Goal: Find contact information: Find contact information

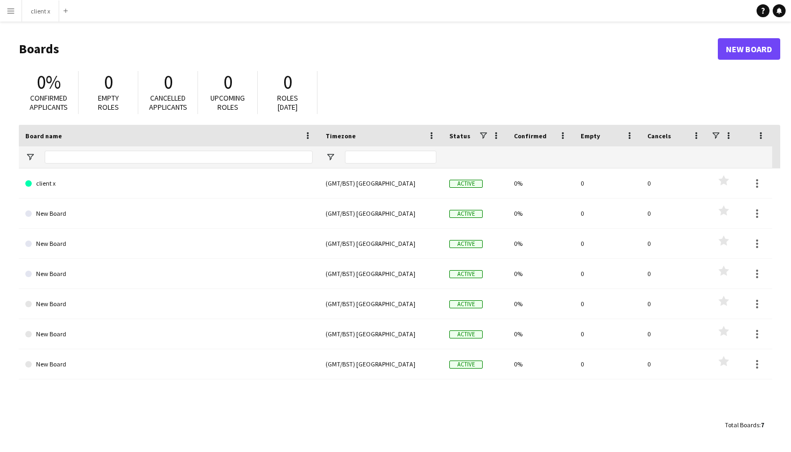
click at [10, 6] on app-icon "Menu" at bounding box center [10, 10] width 9 height 9
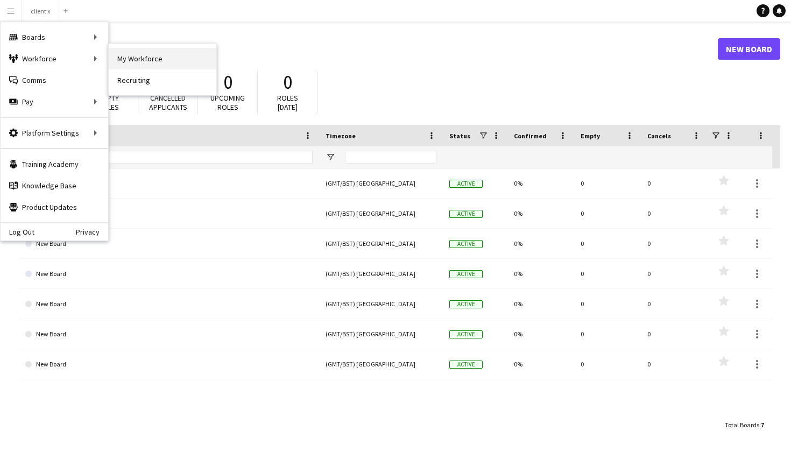
click at [149, 56] on link "My Workforce" at bounding box center [163, 59] width 108 height 22
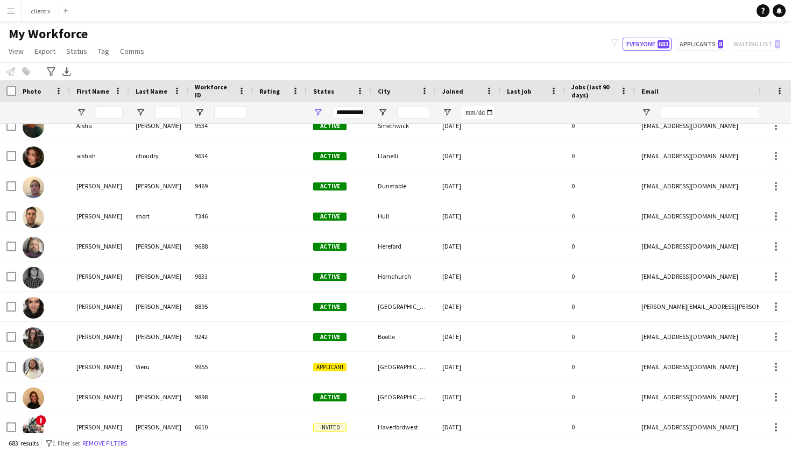
scroll to position [319, 0]
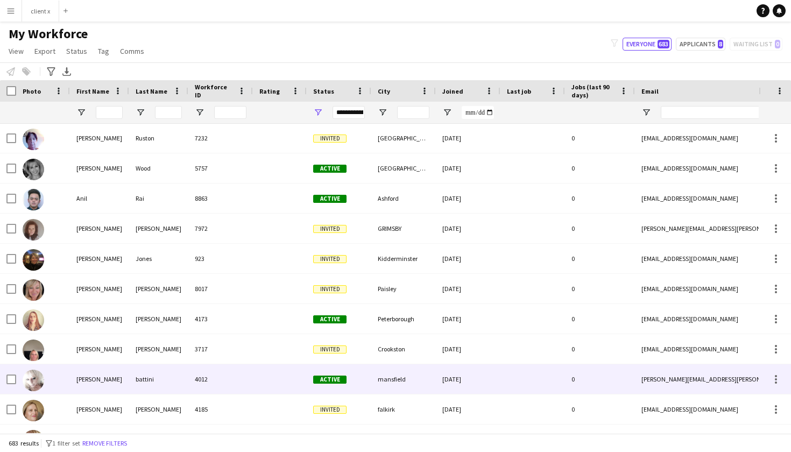
click at [30, 379] on img at bounding box center [34, 381] width 22 height 22
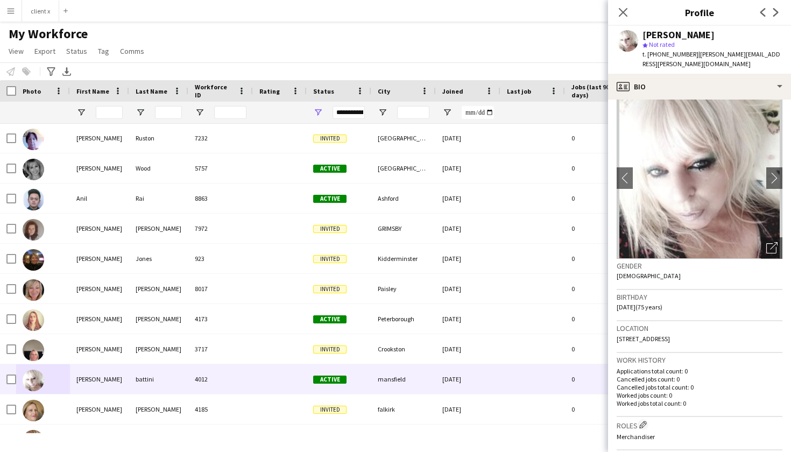
drag, startPoint x: 764, startPoint y: 54, endPoint x: 694, endPoint y: 54, distance: 70.5
click at [694, 54] on span "| [PERSON_NAME][EMAIL_ADDRESS][PERSON_NAME][DOMAIN_NAME]" at bounding box center [712, 59] width 138 height 18
copy span "[PERSON_NAME][EMAIL_ADDRESS][PERSON_NAME][DOMAIN_NAME]"
click at [624, 11] on icon "Close pop-in" at bounding box center [623, 12] width 10 height 10
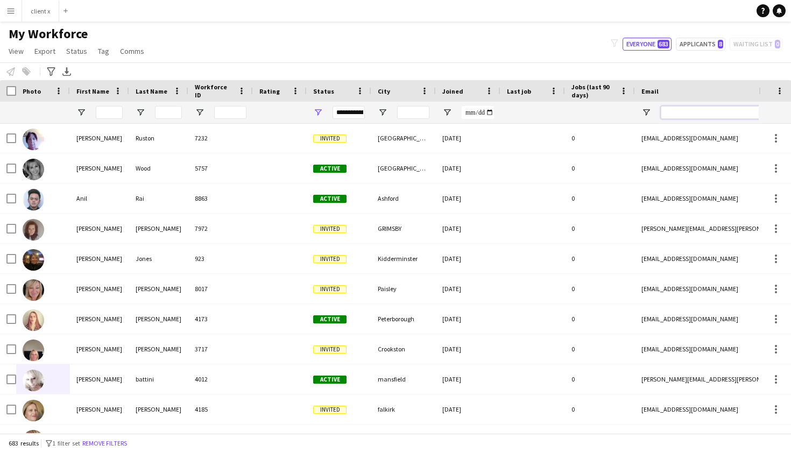
click at [683, 110] on input "Email Filter Input" at bounding box center [752, 112] width 183 height 13
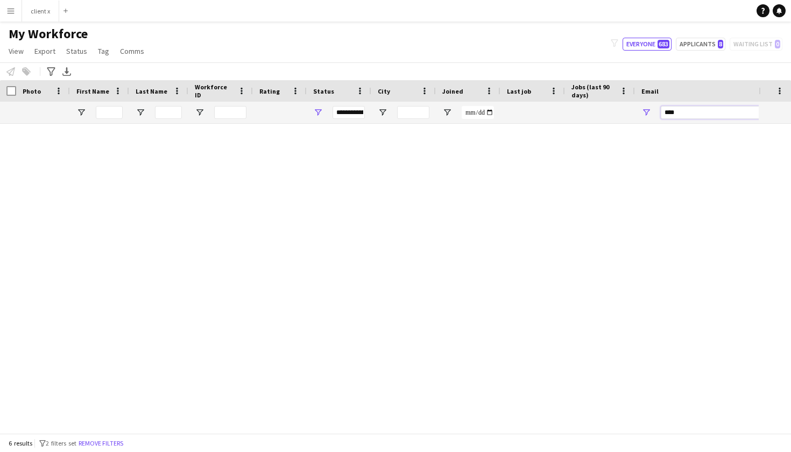
scroll to position [0, 0]
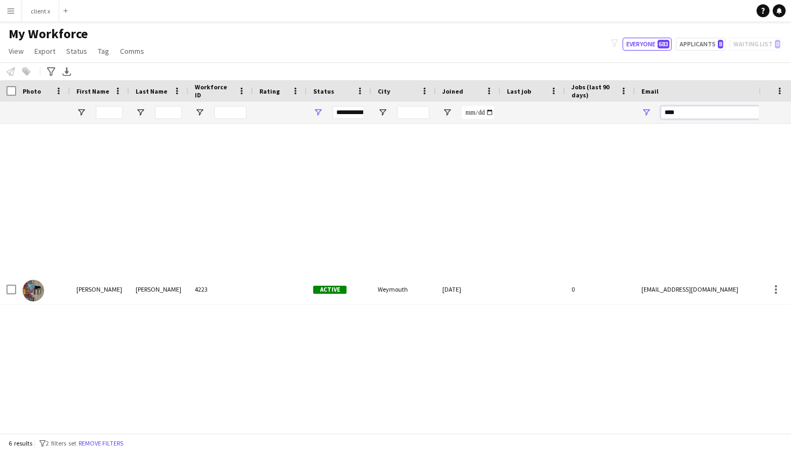
type input "****"
drag, startPoint x: 683, startPoint y: 110, endPoint x: 647, endPoint y: 44, distance: 75.2
click at [647, 44] on button "Everyone 683" at bounding box center [647, 44] width 49 height 13
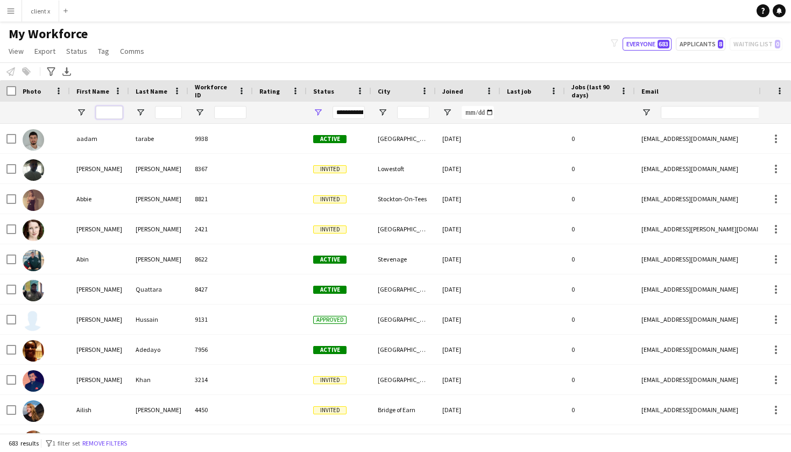
click at [111, 112] on input "First Name Filter Input" at bounding box center [109, 112] width 27 height 13
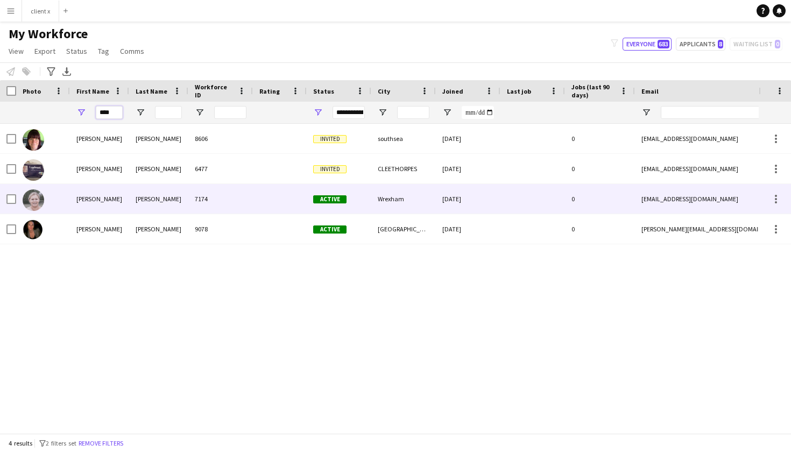
type input "****"
click at [31, 199] on img at bounding box center [34, 201] width 22 height 22
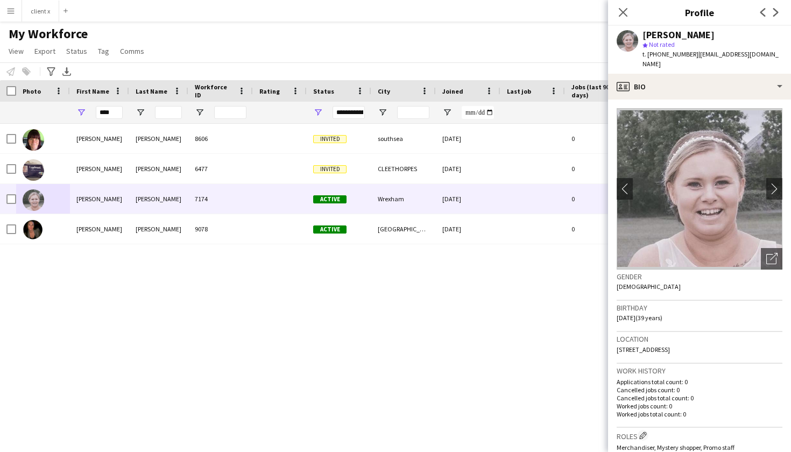
drag, startPoint x: 760, startPoint y: 55, endPoint x: 694, endPoint y: 55, distance: 65.1
click at [694, 55] on span "| [EMAIL_ADDRESS][DOMAIN_NAME]" at bounding box center [711, 59] width 136 height 18
copy span "[EMAIL_ADDRESS][DOMAIN_NAME]"
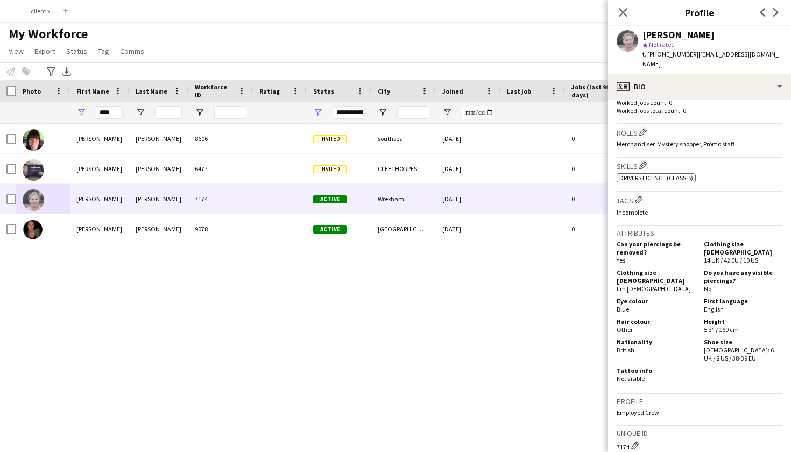
scroll to position [307, 0]
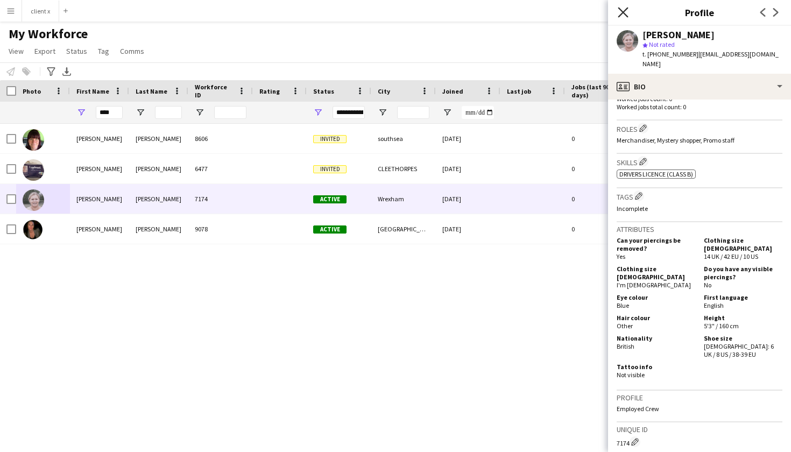
click at [626, 9] on icon "Close pop-in" at bounding box center [623, 12] width 10 height 10
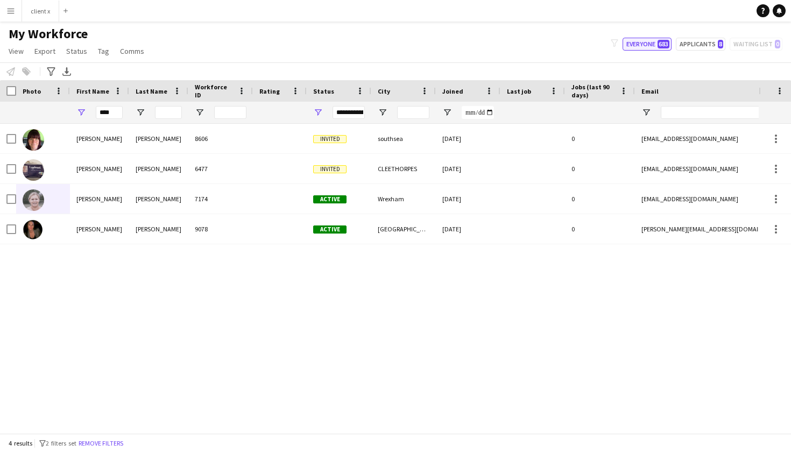
click at [655, 46] on button "Everyone 683" at bounding box center [647, 44] width 49 height 13
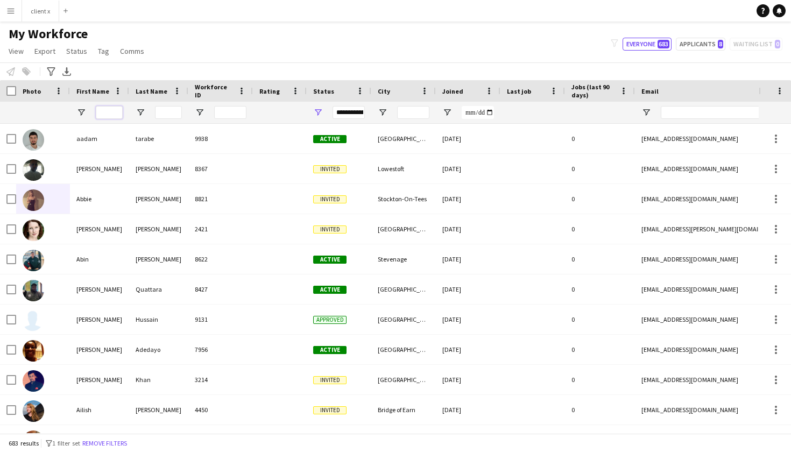
click at [107, 110] on input "First Name Filter Input" at bounding box center [109, 112] width 27 height 13
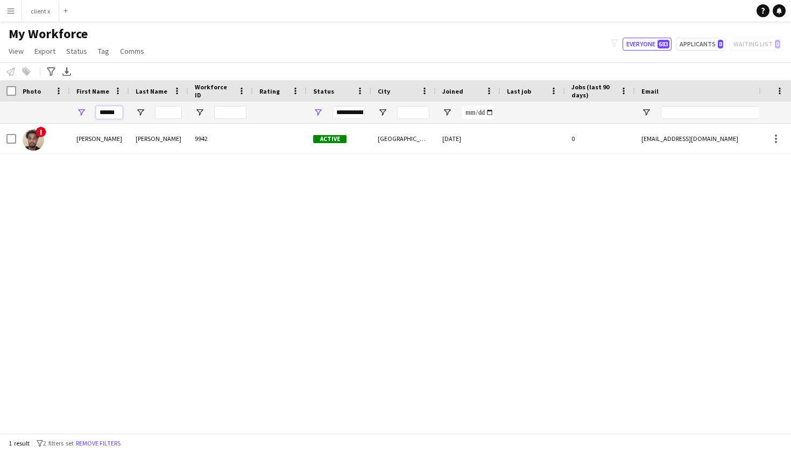
type input "******"
drag, startPoint x: 94, startPoint y: 121, endPoint x: 30, endPoint y: 144, distance: 68.6
click at [30, 144] on img at bounding box center [34, 140] width 22 height 22
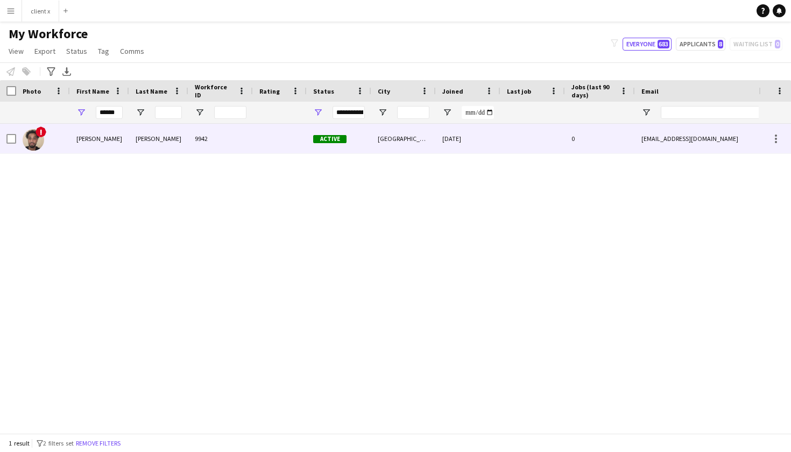
click at [75, 138] on div "[PERSON_NAME]" at bounding box center [99, 139] width 59 height 30
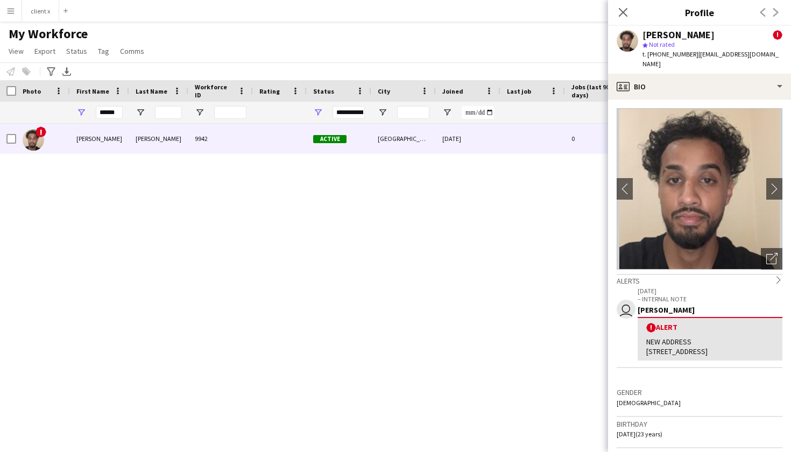
click at [768, 55] on span "| [EMAIL_ADDRESS][DOMAIN_NAME]" at bounding box center [711, 59] width 136 height 18
drag, startPoint x: 773, startPoint y: 54, endPoint x: 697, endPoint y: 54, distance: 75.4
click at [697, 54] on span "| [EMAIL_ADDRESS][DOMAIN_NAME]" at bounding box center [711, 59] width 136 height 18
copy span "[EMAIL_ADDRESS][DOMAIN_NAME]"
click at [619, 11] on icon "Close pop-in" at bounding box center [623, 12] width 10 height 10
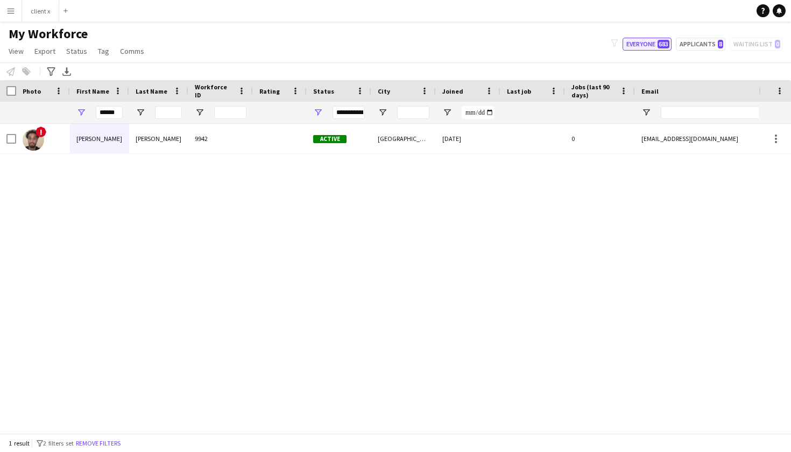
click at [643, 41] on button "Everyone 683" at bounding box center [647, 44] width 49 height 13
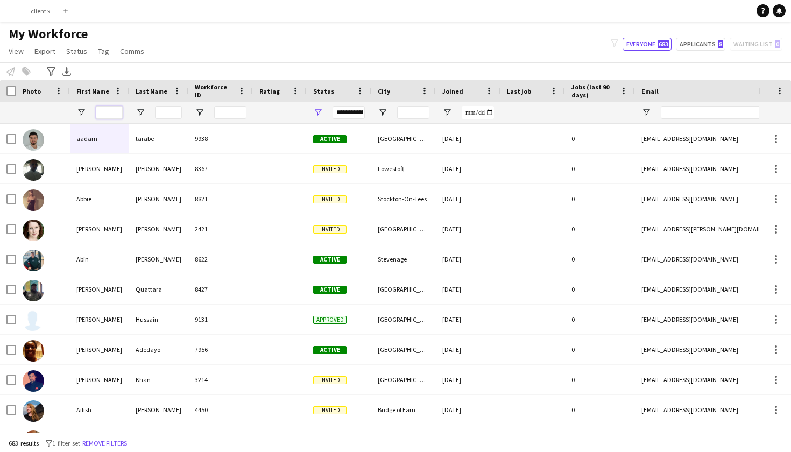
click at [110, 114] on input "First Name Filter Input" at bounding box center [109, 112] width 27 height 13
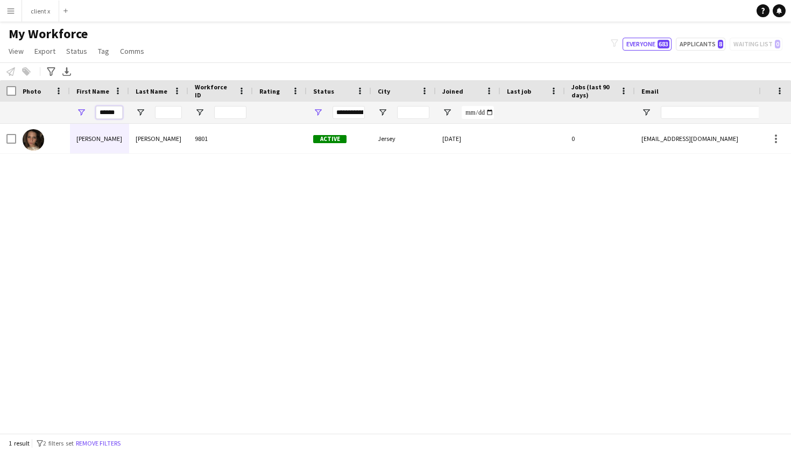
type input "******"
drag, startPoint x: 94, startPoint y: 121, endPoint x: 35, endPoint y: 141, distance: 61.8
click at [35, 141] on img at bounding box center [34, 140] width 22 height 22
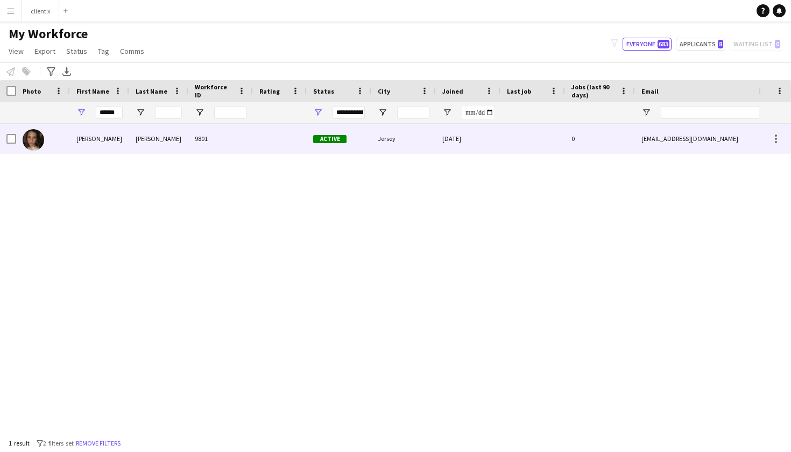
click at [78, 135] on div "[PERSON_NAME]" at bounding box center [99, 139] width 59 height 30
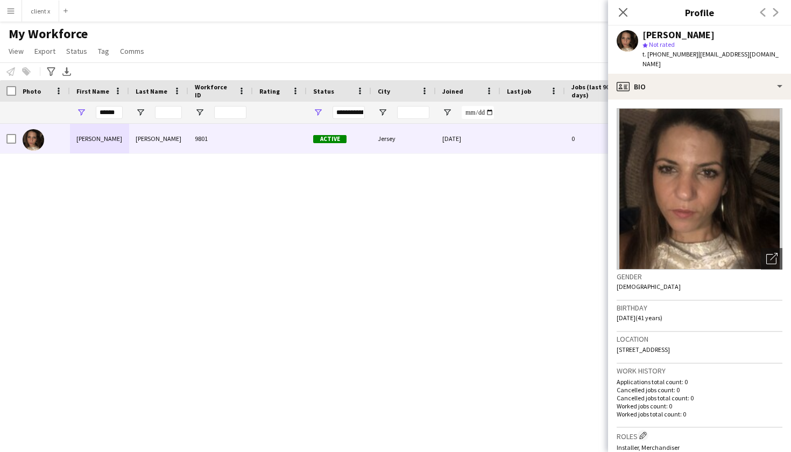
drag, startPoint x: 764, startPoint y: 54, endPoint x: 695, endPoint y: 57, distance: 69.5
click at [695, 57] on span "| [EMAIL_ADDRESS][DOMAIN_NAME]" at bounding box center [711, 59] width 136 height 18
copy span "[EMAIL_ADDRESS][DOMAIN_NAME]"
